Goal: Entertainment & Leisure: Consume media (video, audio)

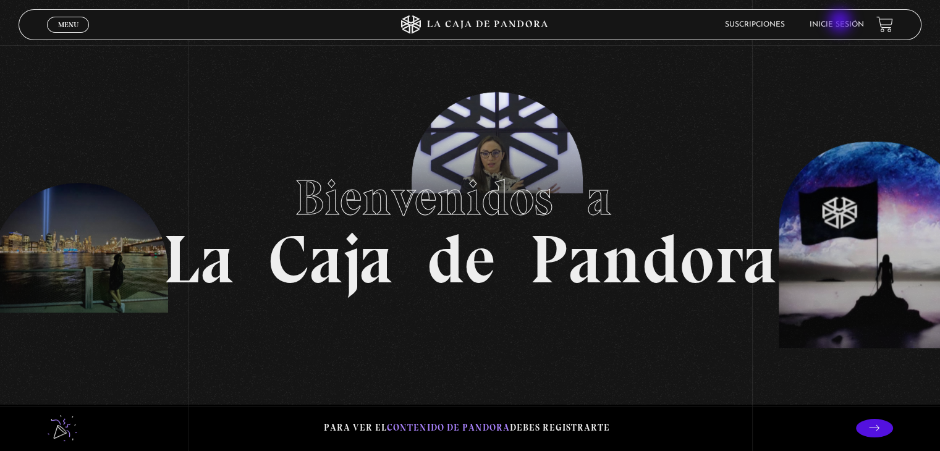
click at [842, 22] on link "Inicie sesión" at bounding box center [837, 24] width 54 height 7
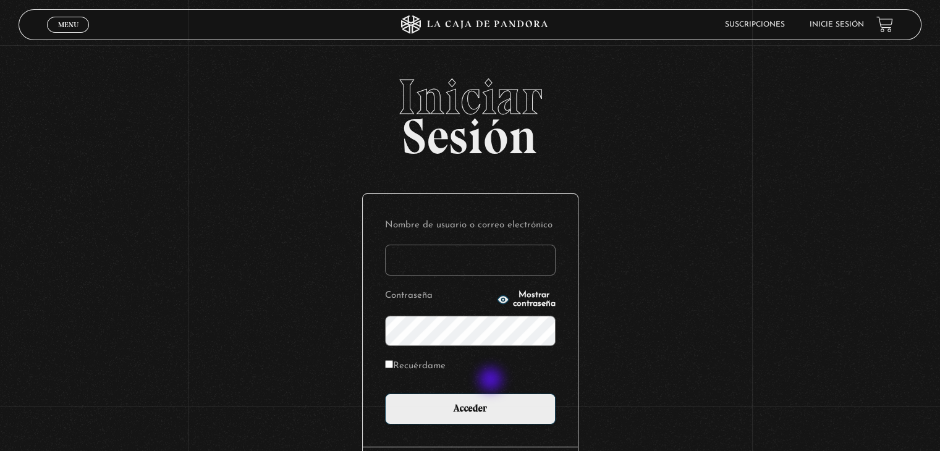
scroll to position [176, 0]
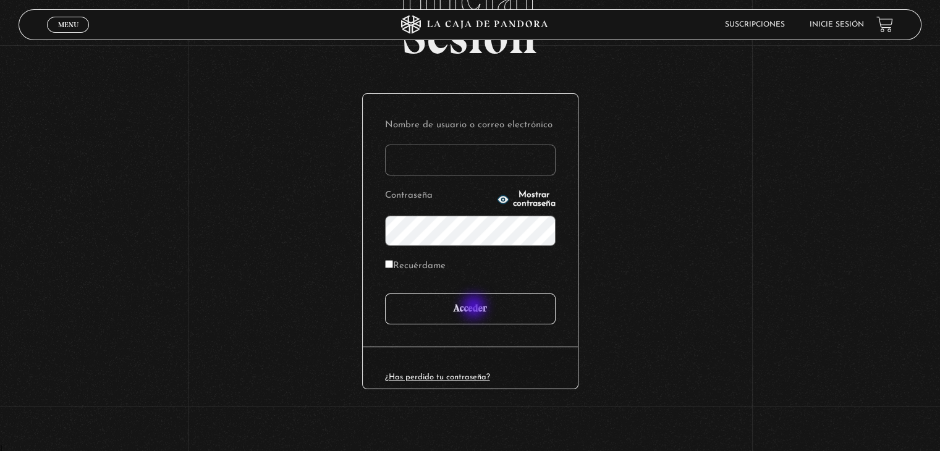
type input "magalagarza@gmail.com"
click at [476, 304] on input "Acceder" at bounding box center [470, 309] width 171 height 31
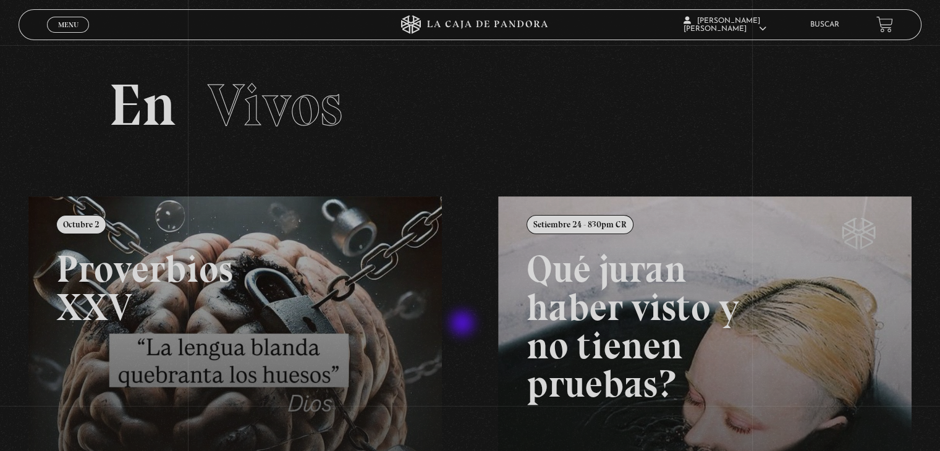
scroll to position [124, 0]
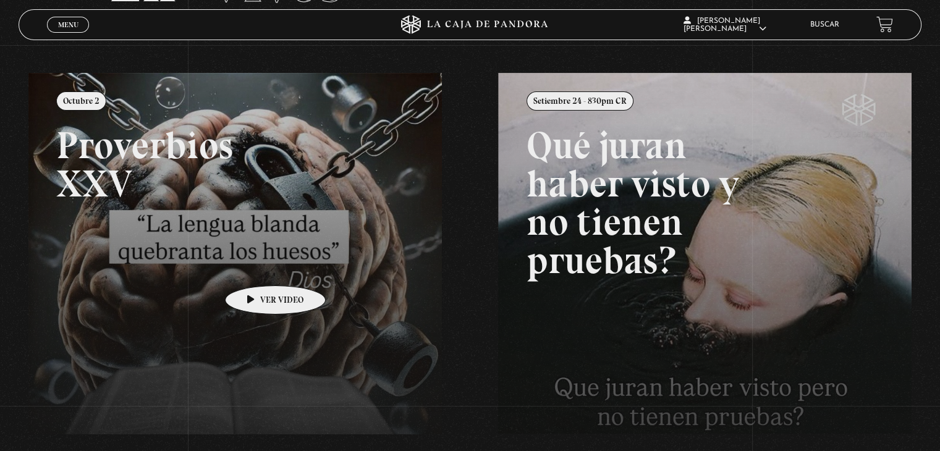
click at [256, 267] on link at bounding box center [498, 298] width 940 height 451
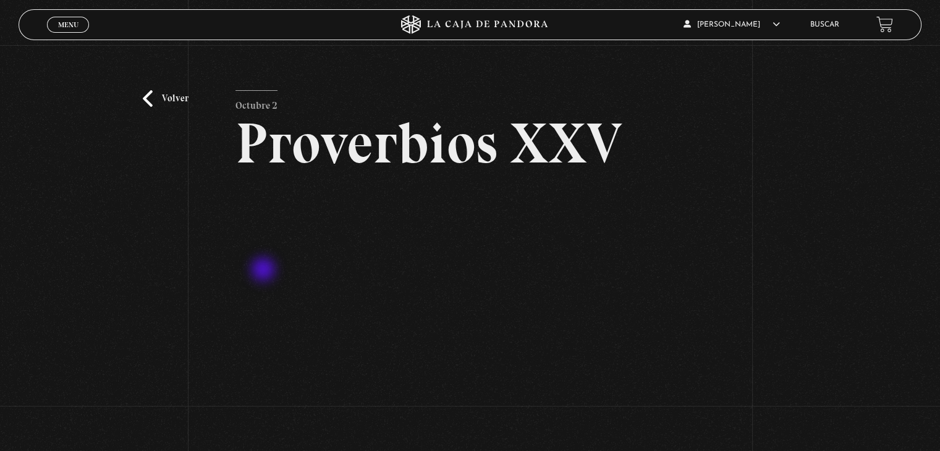
scroll to position [185, 0]
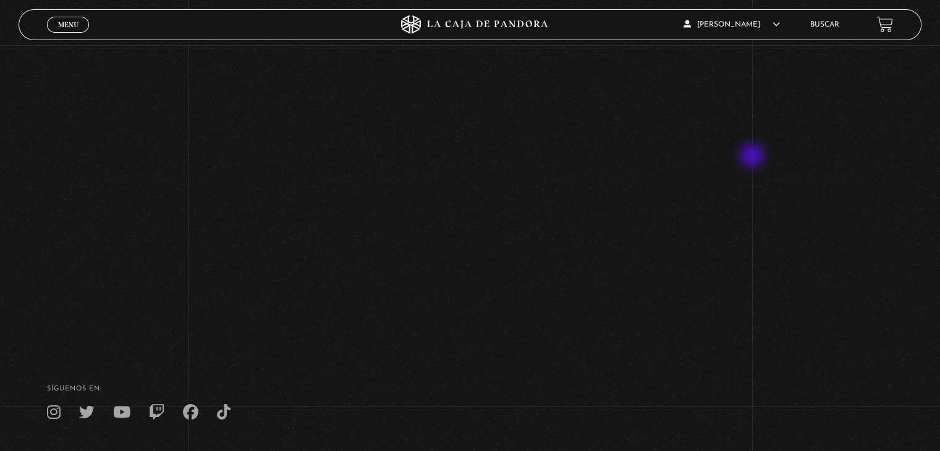
click at [754, 156] on div "Volver [DATE] Proverbios XXV" at bounding box center [470, 101] width 940 height 483
click at [87, 22] on link "Menu Cerrar" at bounding box center [68, 25] width 42 height 16
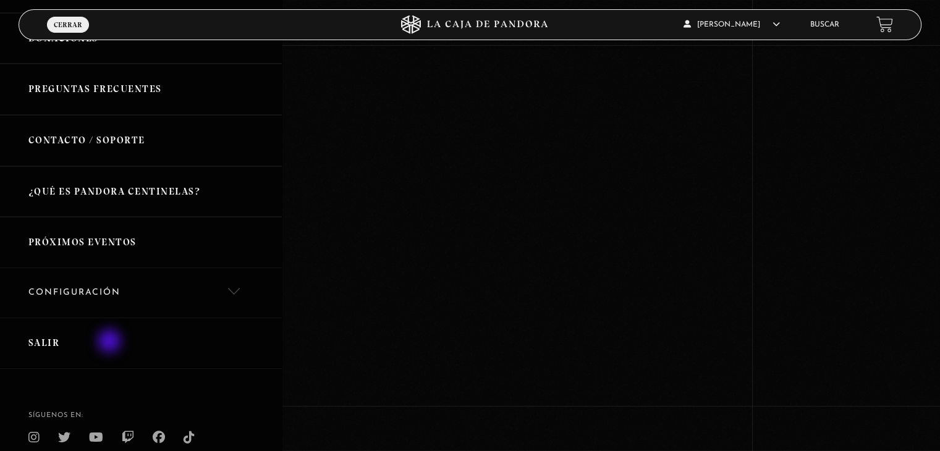
scroll to position [397, 0]
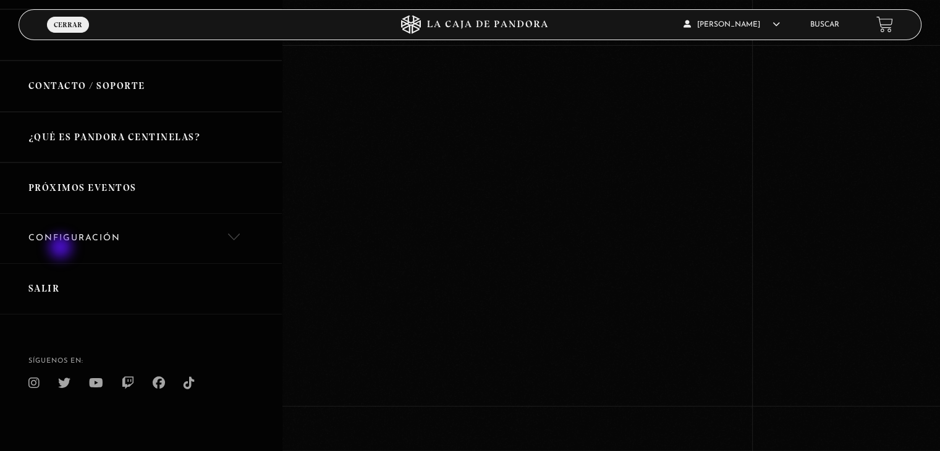
click at [62, 263] on link "Salir" at bounding box center [141, 288] width 282 height 51
